Goal: Ask a question

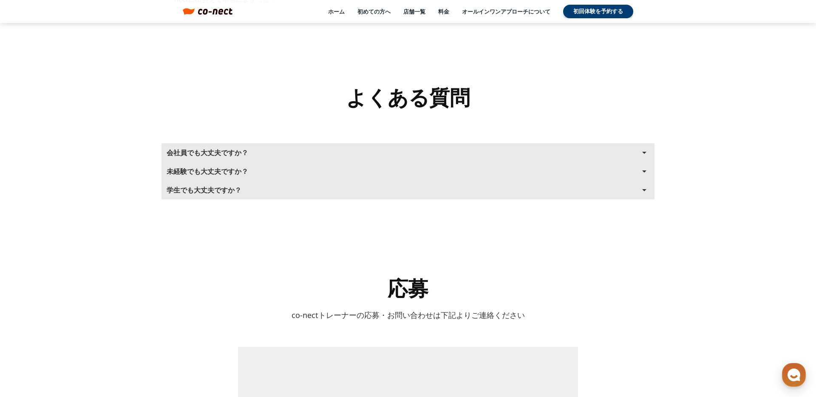
scroll to position [1609, 0]
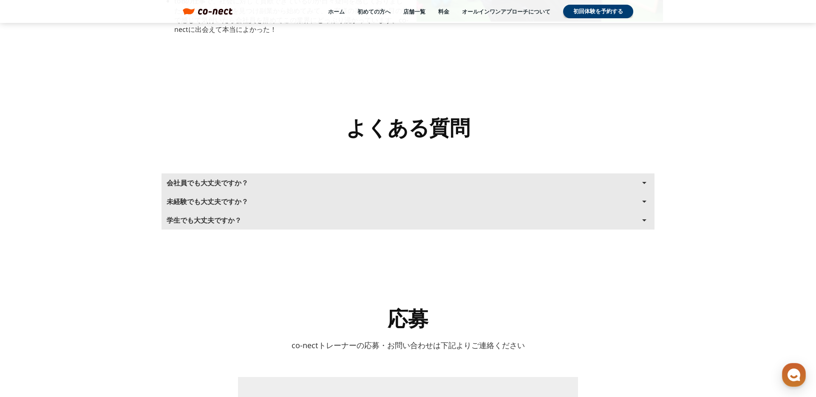
click at [323, 186] on button "会社員でも大丈夫ですか？ arrow_drop_up" at bounding box center [407, 182] width 493 height 19
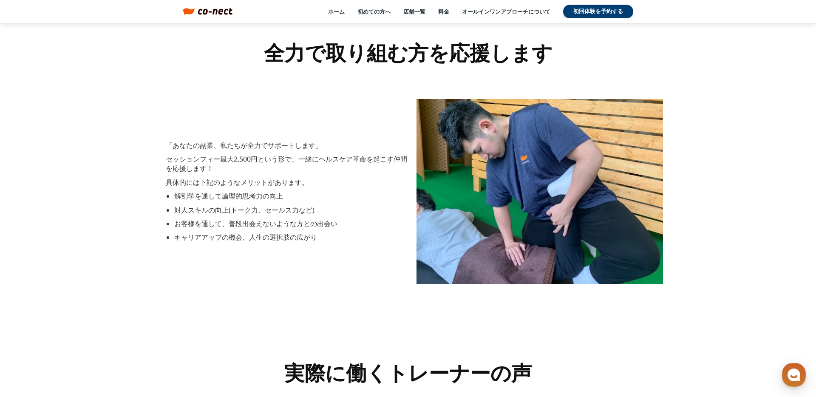
scroll to position [1008, 0]
